Goal: Transaction & Acquisition: Purchase product/service

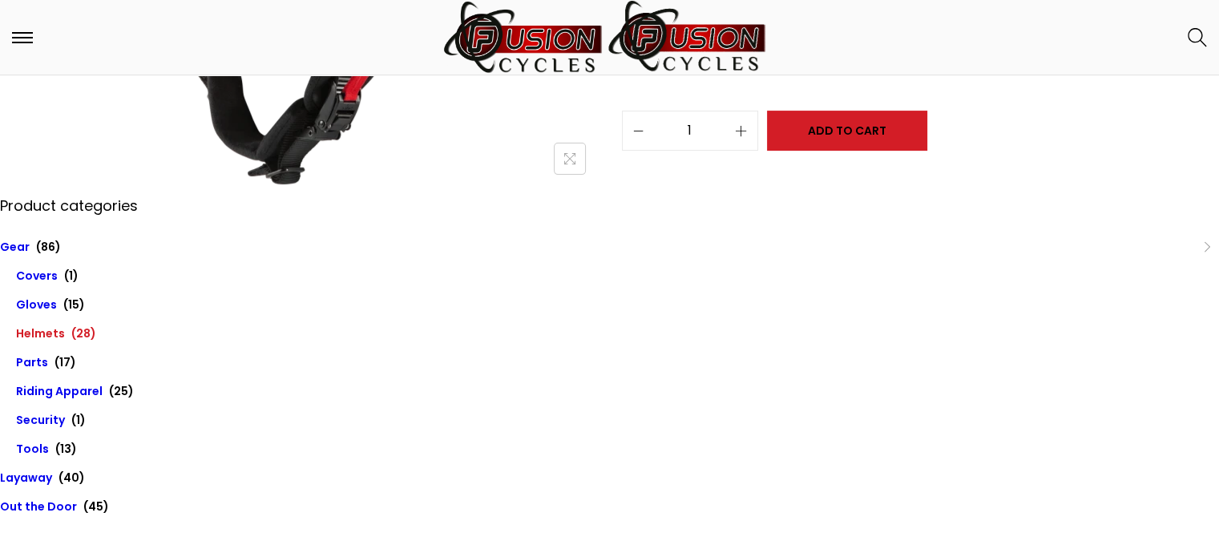
scroll to position [321, 0]
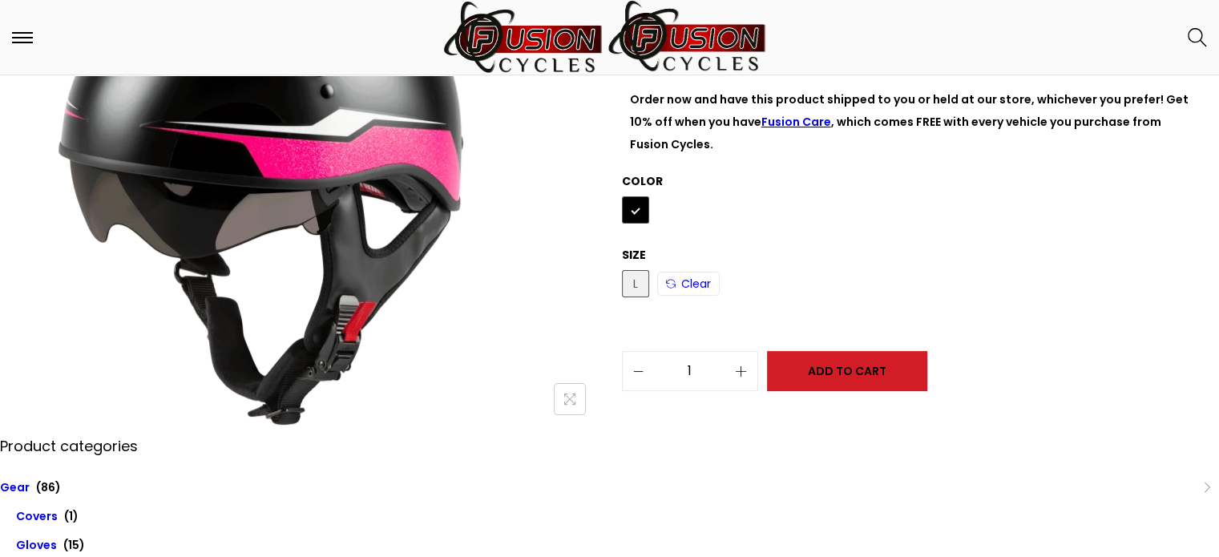
click at [830, 370] on button "Add to Cart" at bounding box center [847, 371] width 160 height 40
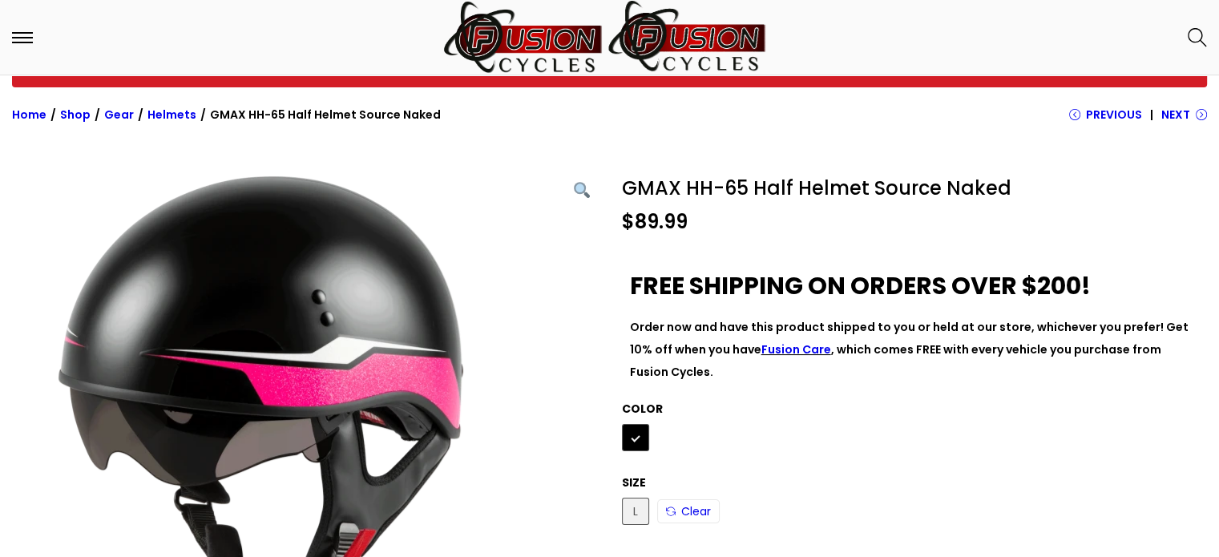
scroll to position [80, 0]
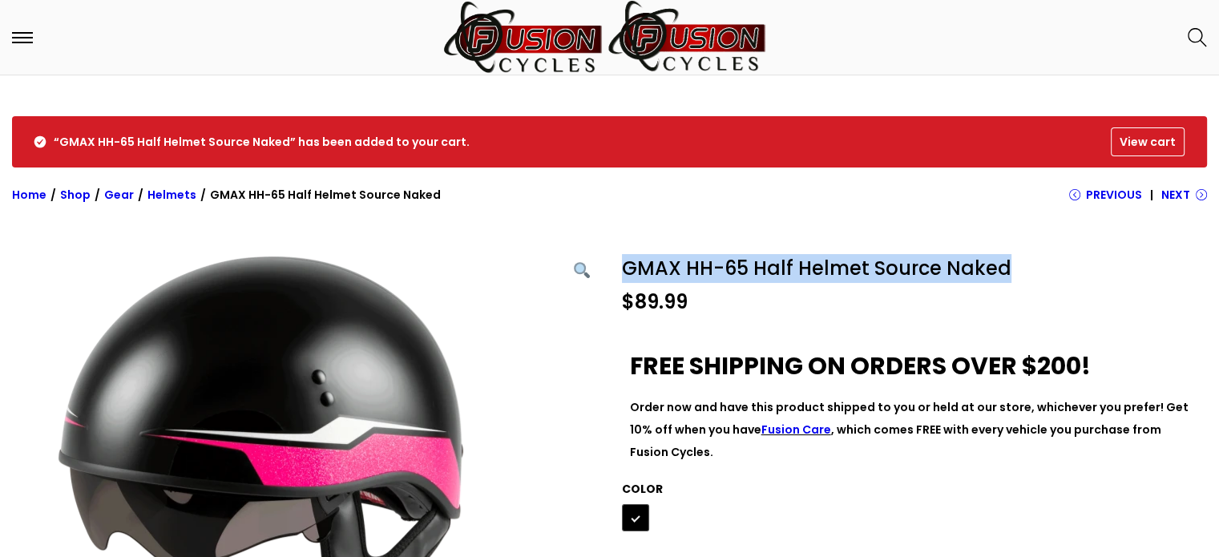
drag, startPoint x: 624, startPoint y: 271, endPoint x: 1016, endPoint y: 264, distance: 392.9
click at [1016, 264] on h1 "GMAX HH-65 Half Helmet Source Naked" at bounding box center [911, 268] width 578 height 29
copy link "GMAX HH-65 Half Helmet Source Naked"
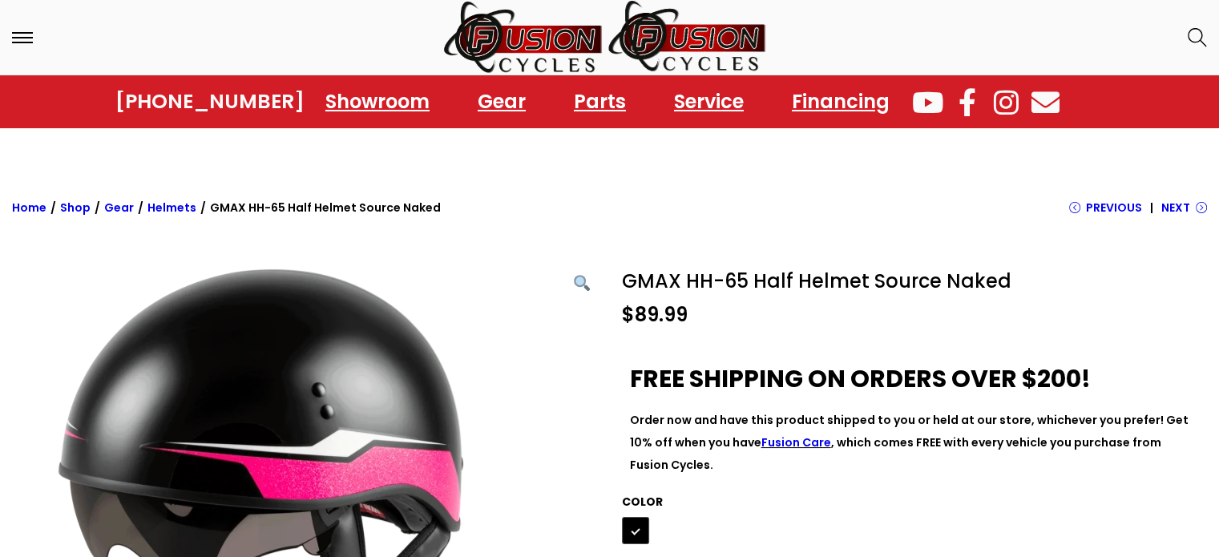
scroll to position [160, 0]
